Goal: Task Accomplishment & Management: Manage account settings

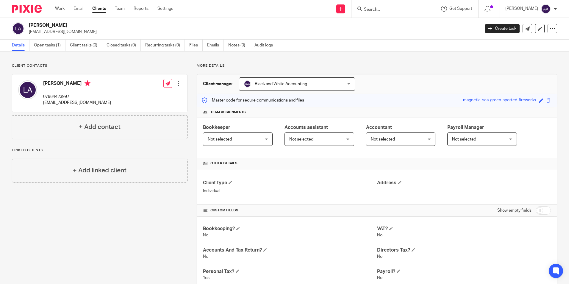
click at [426, 37] on div "Lucy Andrews lucy_andrews947@hotmail.com Create task Update from Companies Hous…" at bounding box center [284, 29] width 569 height 22
click at [454, 62] on div "Client contacts Lucy Andrews 07964423997 lucy_andrews947@hotmail.com Edit conta…" at bounding box center [284, 207] width 569 height 312
click at [454, 50] on div "Details Open tasks (1) Client tasks (0) Closed tasks (0) Recurring tasks (0) Fi…" at bounding box center [284, 46] width 569 height 12
click at [454, 56] on div "Client contacts Lucy Andrews 07964423997 lucy_andrews947@hotmail.com Edit conta…" at bounding box center [284, 207] width 569 height 312
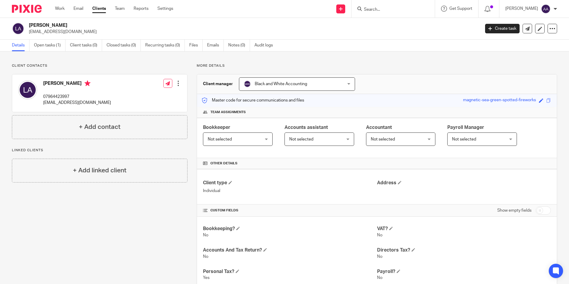
click at [169, 65] on p "Client contacts" at bounding box center [100, 65] width 176 height 5
click at [381, 10] on input "Search" at bounding box center [390, 9] width 54 height 5
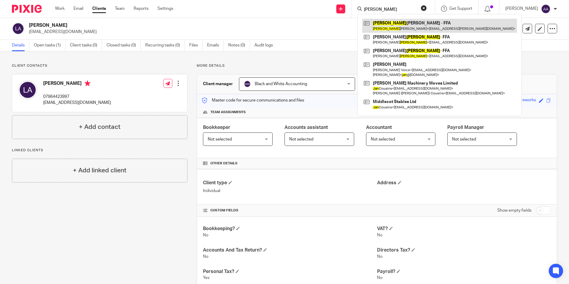
type input "jane"
click at [413, 22] on link at bounding box center [439, 26] width 155 height 14
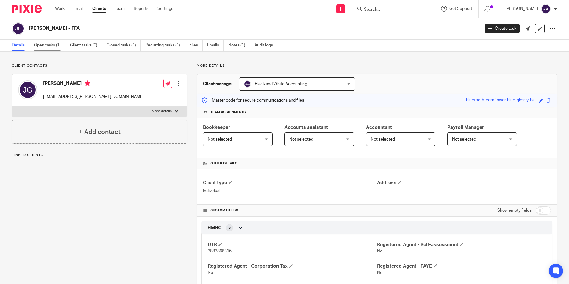
click at [52, 45] on link "Open tasks (1)" at bounding box center [50, 46] width 32 height 12
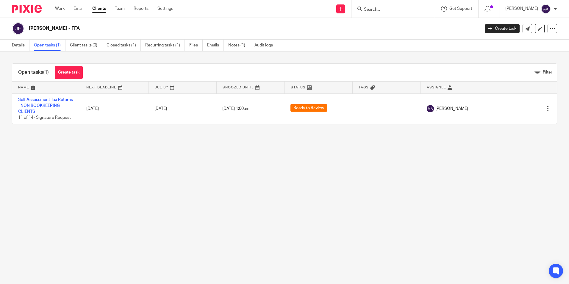
drag, startPoint x: 321, startPoint y: 246, endPoint x: 374, endPoint y: 273, distance: 59.6
click at [371, 267] on main "[PERSON_NAME] - FFA Create task Update from Companies House Export data Merge A…" at bounding box center [284, 142] width 569 height 284
click at [182, 181] on main "[PERSON_NAME] - FFA Create task Update from Companies House Export data Merge A…" at bounding box center [284, 142] width 569 height 284
click at [180, 183] on main "[PERSON_NAME] - FFA Create task Update from Companies House Export data Merge A…" at bounding box center [284, 142] width 569 height 284
click at [177, 191] on main "[PERSON_NAME] - FFA Create task Update from Companies House Export data Merge A…" at bounding box center [284, 142] width 569 height 284
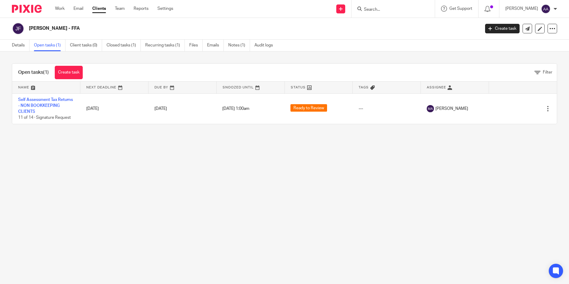
click at [180, 202] on main "[PERSON_NAME] - FFA Create task Update from Companies House Export data Merge A…" at bounding box center [284, 142] width 569 height 284
click at [382, 148] on main "[PERSON_NAME] - FFA Create task Update from Companies House Export data Merge A…" at bounding box center [284, 142] width 569 height 284
click at [385, 150] on main "Jane Gilmore - FFA Create task Update from Companies House Export data Merge Ar…" at bounding box center [284, 142] width 569 height 284
click at [386, 149] on main "Jane Gilmore - FFA Create task Update from Companies House Export data Merge Ar…" at bounding box center [284, 142] width 569 height 284
drag, startPoint x: 156, startPoint y: 220, endPoint x: 133, endPoint y: 220, distance: 23.5
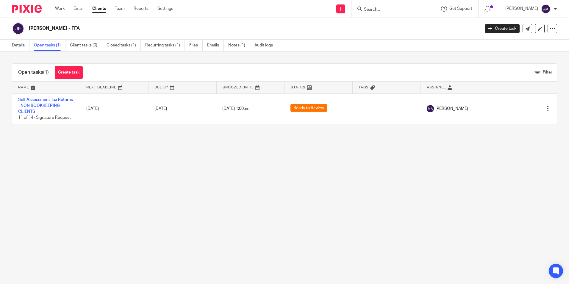
click at [156, 220] on main "Jane Gilmore - FFA Create task Update from Companies House Export data Merge Ar…" at bounding box center [284, 142] width 569 height 284
click at [304, 173] on main "Jane Gilmore - FFA Create task Update from Companies House Export data Merge Ar…" at bounding box center [284, 142] width 569 height 284
